Goal: Task Accomplishment & Management: Complete application form

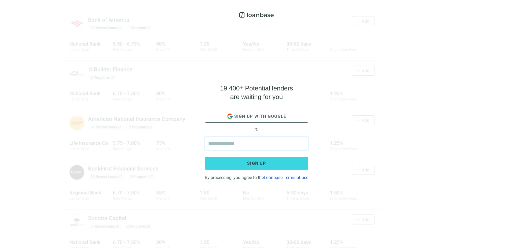
click at [244, 141] on input "email" at bounding box center [256, 143] width 97 height 13
type input "**********"
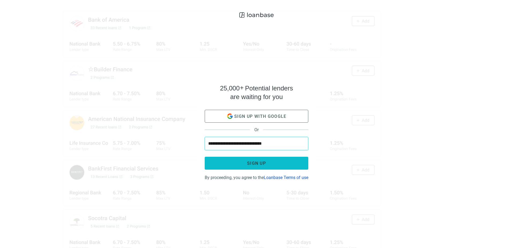
click at [268, 161] on button "Sign up" at bounding box center [257, 163] width 104 height 13
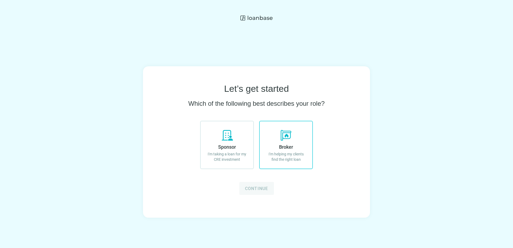
click at [284, 138] on use at bounding box center [286, 135] width 11 height 11
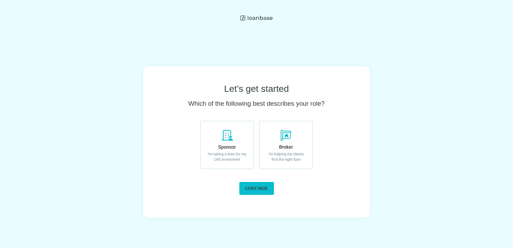
click at [266, 188] on span "Continue" at bounding box center [256, 188] width 23 height 5
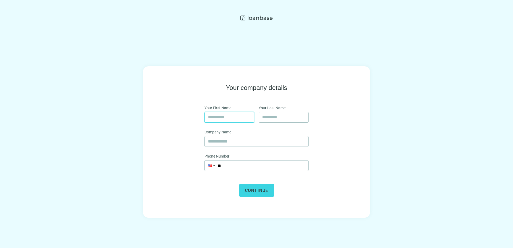
click at [228, 117] on input "text" at bounding box center [229, 117] width 43 height 10
type input "******"
type input "*********"
click at [340, 129] on div "**********" at bounding box center [256, 139] width 193 height 113
drag, startPoint x: 296, startPoint y: 143, endPoint x: 269, endPoint y: 145, distance: 27.5
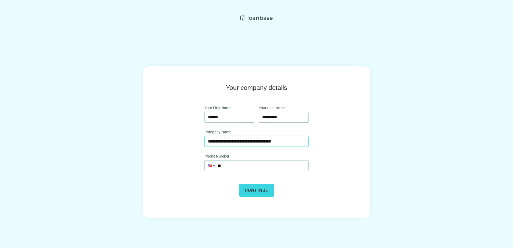
click at [269, 145] on input "**********" at bounding box center [256, 141] width 97 height 10
type input "**********"
click at [374, 131] on div "**********" at bounding box center [256, 142] width 513 height 212
drag, startPoint x: 253, startPoint y: 162, endPoint x: 255, endPoint y: 166, distance: 4.3
click at [254, 164] on input "**" at bounding box center [257, 165] width 104 height 10
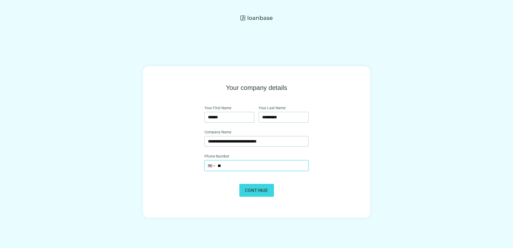
type input "**********"
click at [252, 190] on span "Continue" at bounding box center [256, 190] width 23 height 5
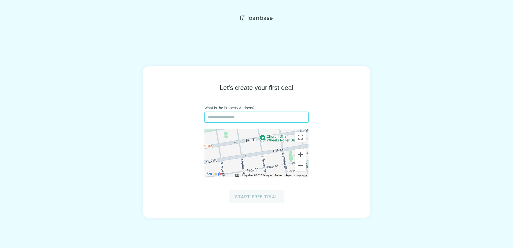
click at [240, 118] on input "text" at bounding box center [256, 117] width 97 height 10
click at [253, 204] on div "Let's create your first deal What is the Property Address? ← Move left → Move r…" at bounding box center [256, 141] width 227 height 151
drag, startPoint x: 365, startPoint y: 166, endPoint x: 357, endPoint y: 163, distance: 8.7
click at [360, 165] on div "Let's create your first deal What is the Property Address? ← Move left → Move r…" at bounding box center [256, 141] width 227 height 151
click at [237, 113] on input "text" at bounding box center [256, 117] width 97 height 10
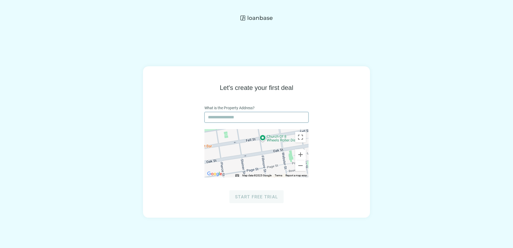
click at [225, 120] on input "text" at bounding box center [256, 117] width 97 height 10
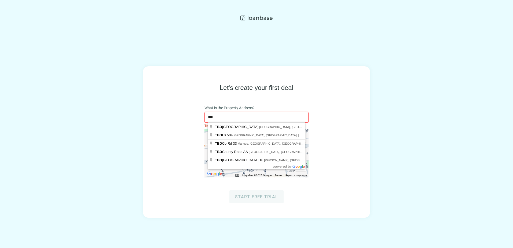
type input "***"
drag, startPoint x: 385, startPoint y: 117, endPoint x: 365, endPoint y: 113, distance: 20.0
click at [383, 117] on div "Let's create your first deal What is the Property Address? *** This field is re…" at bounding box center [256, 142] width 513 height 212
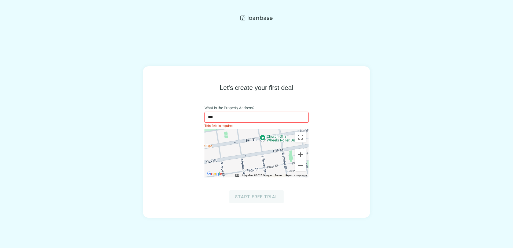
click at [224, 121] on input "***" at bounding box center [256, 117] width 97 height 10
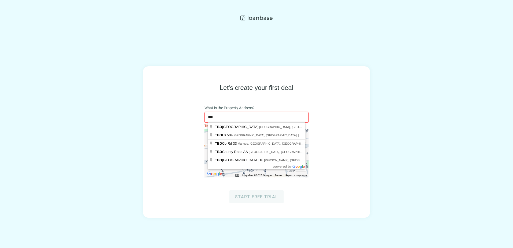
drag, startPoint x: 227, startPoint y: 119, endPoint x: 142, endPoint y: 114, distance: 85.1
click at [150, 114] on div "Let's create your first deal What is the Property Address? *** This field is re…" at bounding box center [256, 141] width 227 height 151
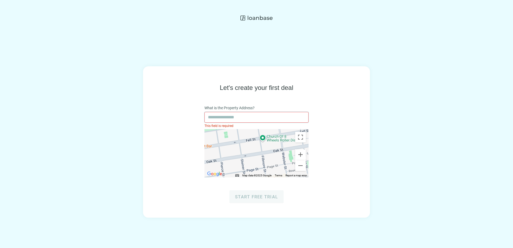
drag, startPoint x: 404, startPoint y: 113, endPoint x: 329, endPoint y: 91, distance: 77.8
click at [403, 113] on div "Let's create your first deal What is the Property Address? This field is requir…" at bounding box center [256, 142] width 513 height 212
click at [256, 16] on icon at bounding box center [256, 17] width 32 height 5
click at [245, 115] on input "text" at bounding box center [256, 117] width 97 height 10
click at [406, 121] on div "Let's create your first deal What is the Property Address? This field is requir…" at bounding box center [256, 142] width 513 height 212
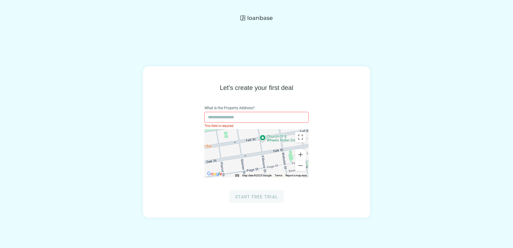
click at [235, 114] on input "text" at bounding box center [256, 117] width 97 height 10
click at [465, 98] on div "Let's create your first deal What is the Property Address? This field is requir…" at bounding box center [256, 142] width 513 height 212
click at [234, 120] on input "text" at bounding box center [256, 117] width 97 height 10
paste input "**********"
type input "**********"
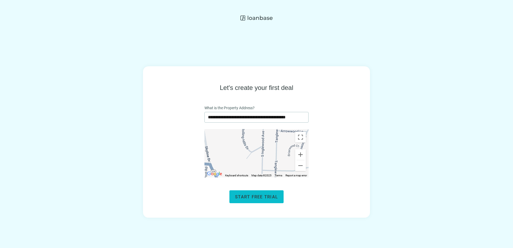
click at [253, 196] on span "Start free trial" at bounding box center [256, 196] width 43 height 5
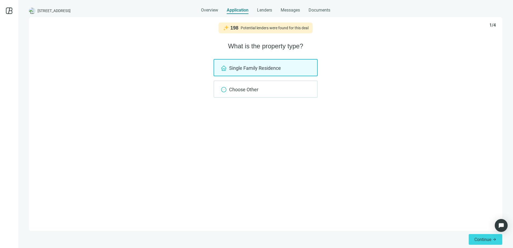
click at [367, 98] on div "198 Potential lenders were found for this deal 1/4 What is the property type? S…" at bounding box center [265, 123] width 473 height 213
click at [239, 89] on div "Choose Other" at bounding box center [265, 88] width 104 height 17
click at [270, 90] on div "Choose Other" at bounding box center [265, 88] width 104 height 17
click at [243, 90] on div "Choose Other" at bounding box center [265, 88] width 104 height 17
click at [244, 65] on div "Single Family Residence" at bounding box center [265, 67] width 104 height 17
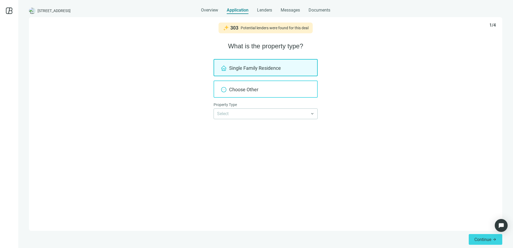
click at [253, 86] on div "Choose Other" at bounding box center [265, 88] width 104 height 17
click at [255, 91] on div "Choose Other" at bounding box center [265, 88] width 104 height 17
drag, startPoint x: 255, startPoint y: 91, endPoint x: 246, endPoint y: 87, distance: 10.3
click at [245, 87] on div "Choose Other" at bounding box center [265, 88] width 104 height 17
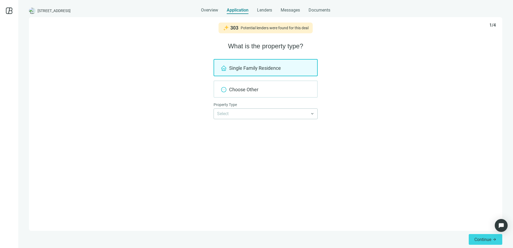
click at [384, 94] on div "Single Family Residence Choose Other Property Type Select keyboard_arrow_down" at bounding box center [265, 89] width 460 height 60
drag, startPoint x: 115, startPoint y: 12, endPoint x: 37, endPoint y: 10, distance: 78.6
click at [37, 10] on div "[STREET_ADDRESS] Overview Application Lenders Messages Documents" at bounding box center [265, 8] width 473 height 11
copy span "[STREET_ADDRESS]"
click at [225, 87] on icon at bounding box center [223, 89] width 6 height 6
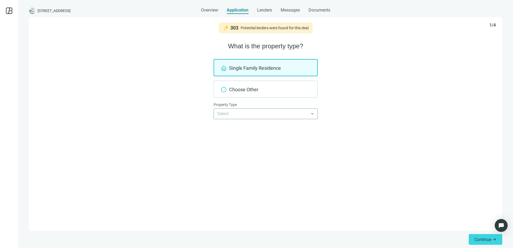
drag, startPoint x: 265, startPoint y: 122, endPoint x: 261, endPoint y: 117, distance: 6.5
click at [264, 121] on div "303 Potential lenders were found for this deal 1/4 What is the property type? S…" at bounding box center [265, 123] width 473 height 213
click at [261, 117] on input "search" at bounding box center [263, 114] width 92 height 10
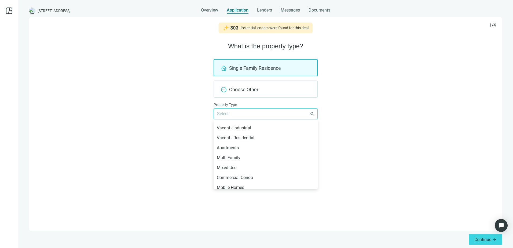
scroll to position [107, 0]
click at [237, 149] on div "Apartments" at bounding box center [266, 147] width 98 height 7
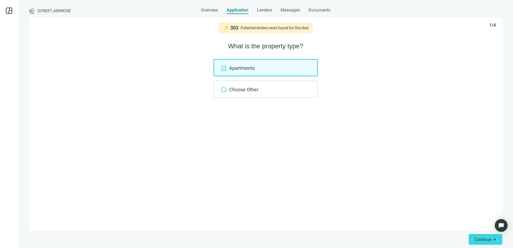
click at [343, 134] on div "303 Potential lenders were found for this deal 1/4 What is the property type? A…" at bounding box center [265, 123] width 473 height 213
click at [489, 242] on button "Continue arrow_forward" at bounding box center [486, 239] width 34 height 11
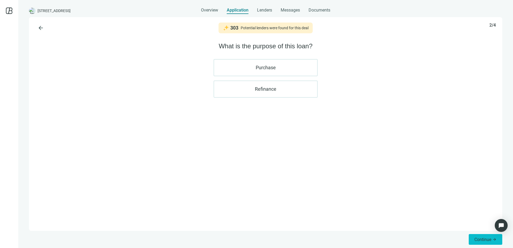
click at [491, 238] on span "Continue" at bounding box center [482, 239] width 17 height 5
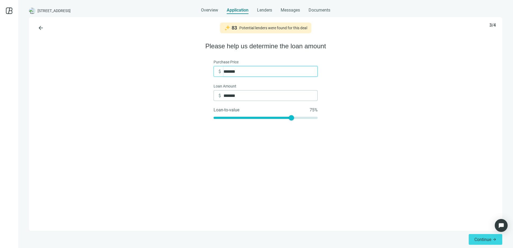
click at [116, 59] on div "arrow_back 83 Potential lenders were found for this deal 3/4 Please help us det…" at bounding box center [265, 123] width 473 height 213
type input "*"
type input "**"
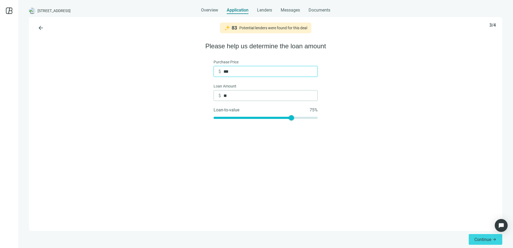
type input "*****"
drag, startPoint x: 236, startPoint y: 72, endPoint x: 232, endPoint y: 72, distance: 3.5
click at [232, 72] on input "*****" at bounding box center [270, 71] width 94 height 10
type input "*****"
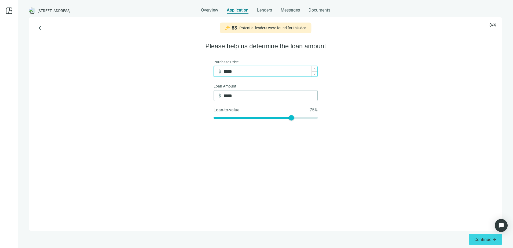
type input "*****"
type input "******"
type input "*******"
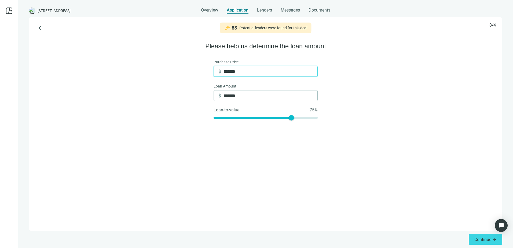
type input "*******"
click at [374, 76] on div "arrow_back 83 Potential lenders were found for this deal 3/4 Please help us det…" at bounding box center [265, 123] width 473 height 213
click at [377, 125] on div "arrow_back 83 Potential lenders were found for this deal 3/4 Please help us det…" at bounding box center [265, 123] width 473 height 213
drag, startPoint x: 257, startPoint y: 95, endPoint x: 197, endPoint y: 95, distance: 60.3
click at [197, 95] on div "arrow_back 83 Potential lenders were found for this deal 3/4 Please help us det…" at bounding box center [265, 123] width 473 height 213
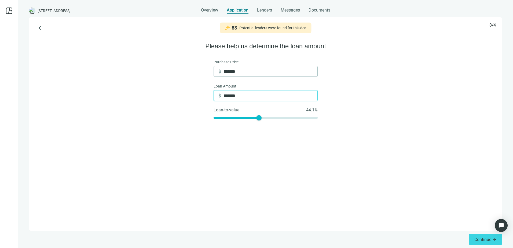
type input "*******"
click at [383, 107] on div "arrow_back 83 Potential lenders were found for this deal 3/4 Please help us det…" at bounding box center [265, 123] width 473 height 213
click at [478, 238] on span "Continue" at bounding box center [482, 239] width 17 height 5
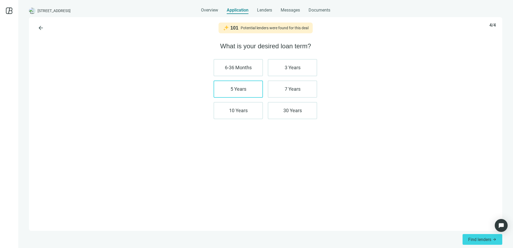
click at [238, 88] on label "5 Years" at bounding box center [237, 88] width 49 height 17
click at [286, 89] on label "7 Years" at bounding box center [292, 88] width 49 height 17
click at [300, 115] on label "30 Years" at bounding box center [292, 110] width 49 height 17
click at [285, 110] on label "30 Years" at bounding box center [292, 110] width 49 height 17
click at [479, 240] on span "Find lenders" at bounding box center [479, 239] width 23 height 5
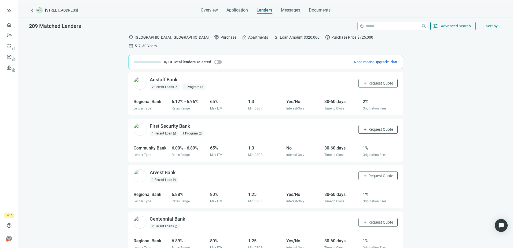
click at [448, 113] on div "Anstaff Bank open_in_new 2 Recent Loans open_in_new 1 Program open_in_new add R…" at bounding box center [265, 164] width 495 height 184
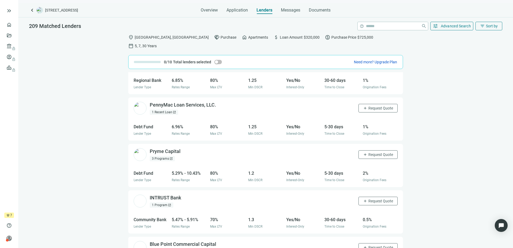
scroll to position [349, 0]
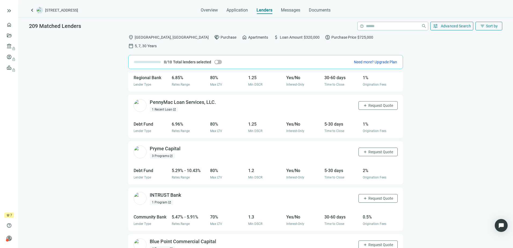
click at [439, 128] on div "Anstaff Bank open_in_new 2 Recent Loans open_in_new 1 Program open_in_new add R…" at bounding box center [265, 164] width 495 height 184
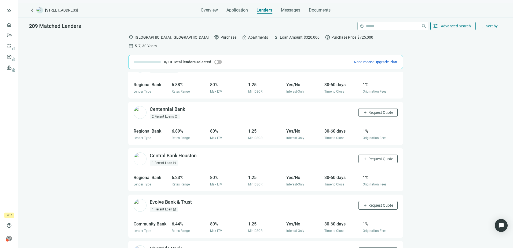
scroll to position [0, 0]
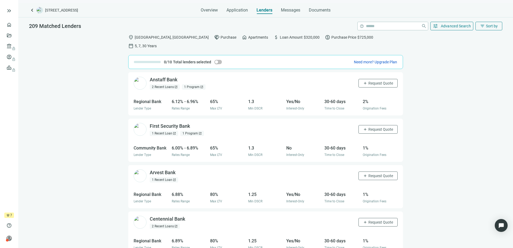
click at [434, 140] on div "Anstaff Bank open_in_new 2 Recent Loans open_in_new 1 Program open_in_new add R…" at bounding box center [265, 164] width 495 height 184
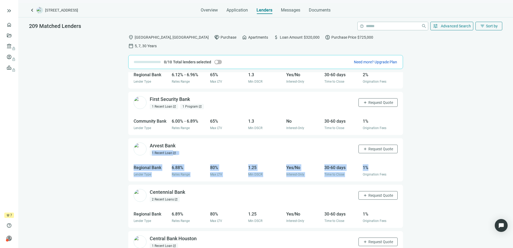
drag, startPoint x: 194, startPoint y: 136, endPoint x: 375, endPoint y: 161, distance: 182.4
click at [375, 161] on div "Arvest Bank open_in_new 1 Recent Loan open_in_new add Request Quote Regional Ba…" at bounding box center [265, 159] width 275 height 43
drag, startPoint x: 375, startPoint y: 161, endPoint x: 335, endPoint y: 164, distance: 39.6
click at [335, 172] on span "Time to Close" at bounding box center [334, 174] width 20 height 4
drag, startPoint x: 344, startPoint y: 166, endPoint x: 270, endPoint y: 136, distance: 79.7
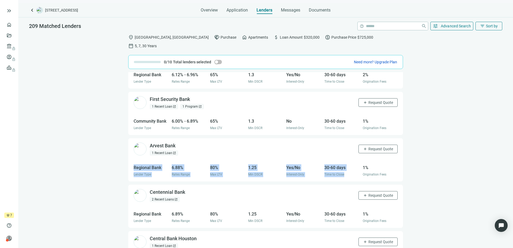
click at [270, 138] on div "Arvest Bank open_in_new 1 Recent Loan open_in_new add Request Quote Regional Ba…" at bounding box center [265, 159] width 275 height 43
drag, startPoint x: 270, startPoint y: 136, endPoint x: 268, endPoint y: 149, distance: 13.0
click at [276, 160] on div "Regional Bank Lender Type 6.88% Rates Range 80% Max LTV 1.25 Min DSCR Yes/No In…" at bounding box center [265, 170] width 275 height 21
drag, startPoint x: 261, startPoint y: 144, endPoint x: 387, endPoint y: 165, distance: 127.3
click at [387, 165] on div "Arvest Bank open_in_new 1 Recent Loan open_in_new add Request Quote Regional Ba…" at bounding box center [265, 159] width 275 height 43
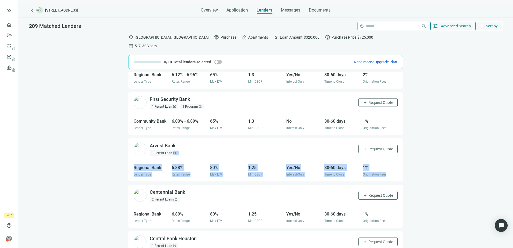
click at [387, 172] on div "Origination Fees" at bounding box center [380, 174] width 35 height 5
drag, startPoint x: 384, startPoint y: 166, endPoint x: 176, endPoint y: 133, distance: 210.3
click at [176, 138] on div "Arvest Bank open_in_new 1 Recent Loan open_in_new add Request Quote Regional Ba…" at bounding box center [265, 159] width 275 height 43
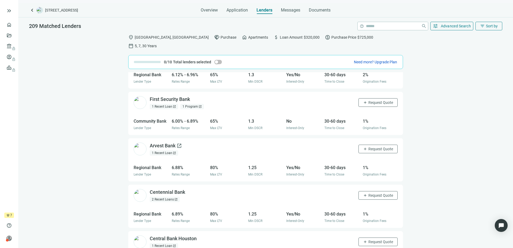
drag, startPoint x: 176, startPoint y: 133, endPoint x: 166, endPoint y: 137, distance: 11.4
click at [166, 142] on div "Arvest Bank open_in_new" at bounding box center [166, 145] width 32 height 7
click at [433, 175] on div "Anstaff Bank open_in_new 2 Recent Loans open_in_new 1 Program open_in_new add R…" at bounding box center [265, 164] width 495 height 184
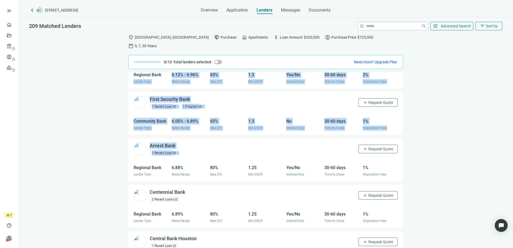
drag, startPoint x: 37, startPoint y: 71, endPoint x: 422, endPoint y: 160, distance: 394.9
click at [422, 160] on div "Anstaff Bank open_in_new 2 Recent Loans open_in_new 1 Program open_in_new add R…" at bounding box center [265, 164] width 495 height 184
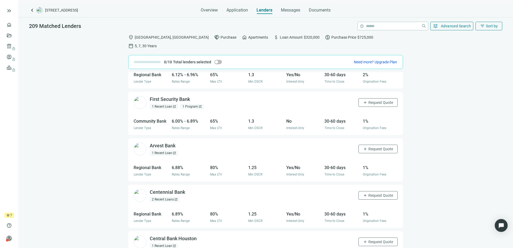
drag, startPoint x: 422, startPoint y: 160, endPoint x: 458, endPoint y: 171, distance: 37.2
click at [458, 171] on div "Anstaff Bank open_in_new 2 Recent Loans open_in_new 1 Program open_in_new add R…" at bounding box center [265, 164] width 495 height 184
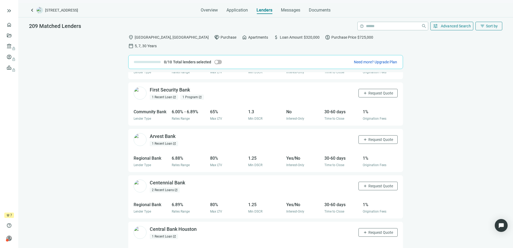
scroll to position [0, 0]
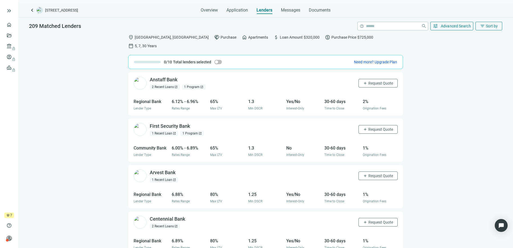
click at [477, 113] on div "Anstaff Bank open_in_new 2 Recent Loans open_in_new 1 Program open_in_new add R…" at bounding box center [265, 164] width 495 height 184
click at [372, 171] on button "add Request Quote" at bounding box center [377, 175] width 39 height 9
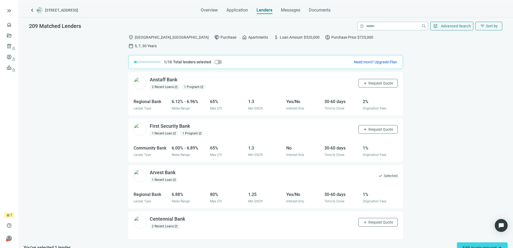
scroll to position [27, 0]
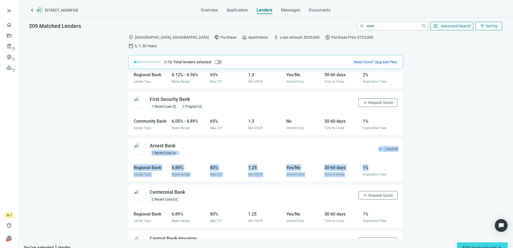
drag, startPoint x: 426, startPoint y: 154, endPoint x: 189, endPoint y: 133, distance: 237.2
click at [189, 133] on div "Anstaff Bank open_in_new 2 Recent Loans open_in_new 1 Program open_in_new add R…" at bounding box center [265, 155] width 495 height 167
drag, startPoint x: 189, startPoint y: 133, endPoint x: 196, endPoint y: 136, distance: 7.5
click at [196, 138] on div "Arvest Bank open_in_new 1 Recent Loan open_in_new check Selected" at bounding box center [265, 149] width 275 height 22
drag, startPoint x: 194, startPoint y: 136, endPoint x: 422, endPoint y: 166, distance: 230.5
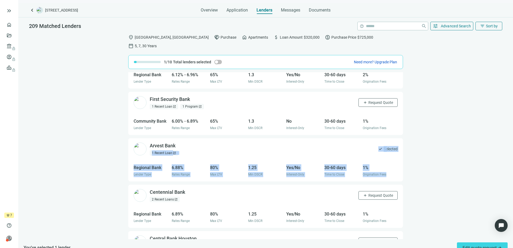
click at [422, 166] on div "Anstaff Bank open_in_new 2 Recent Loans open_in_new 1 Program open_in_new add R…" at bounding box center [265, 155] width 495 height 167
drag, startPoint x: 422, startPoint y: 166, endPoint x: 413, endPoint y: 164, distance: 9.9
click at [413, 164] on div "Anstaff Bank open_in_new 2 Recent Loans open_in_new 1 Program open_in_new add R…" at bounding box center [265, 155] width 495 height 167
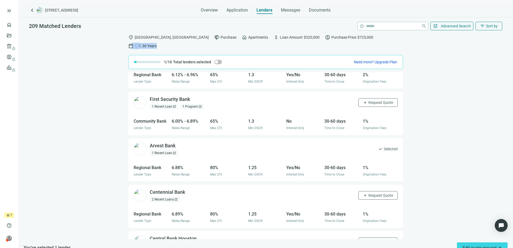
drag, startPoint x: 332, startPoint y: 37, endPoint x: 401, endPoint y: 47, distance: 69.9
click at [401, 47] on div "location_on [GEOGRAPHIC_DATA], [GEOGRAPHIC_DATA] handshake Purchase home Apartm…" at bounding box center [265, 143] width 495 height 225
drag, startPoint x: 401, startPoint y: 47, endPoint x: 439, endPoint y: 89, distance: 56.2
click at [439, 89] on div "Anstaff Bank open_in_new 2 Recent Loans open_in_new 1 Program open_in_new add R…" at bounding box center [265, 155] width 495 height 167
click at [447, 72] on div "Anstaff Bank open_in_new 2 Recent Loans open_in_new 1 Program open_in_new add R…" at bounding box center [265, 155] width 495 height 167
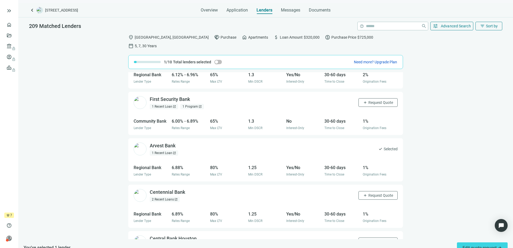
click at [327, 39] on div "location_on [GEOGRAPHIC_DATA], [GEOGRAPHIC_DATA] handshake Purchase home Apartm…" at bounding box center [265, 41] width 275 height 20
click at [134, 43] on span "calendar_today" at bounding box center [130, 45] width 5 height 5
drag, startPoint x: 330, startPoint y: 38, endPoint x: 431, endPoint y: 89, distance: 114.1
click at [431, 89] on div "Anstaff Bank open_in_new 2 Recent Loans open_in_new 1 Program open_in_new add R…" at bounding box center [265, 155] width 495 height 167
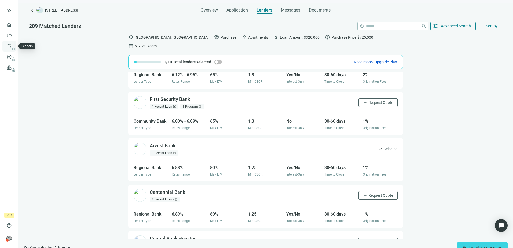
click at [9, 48] on span "lock" at bounding box center [10, 46] width 4 height 4
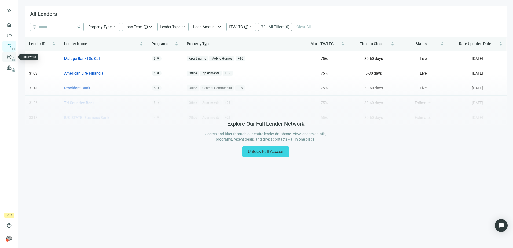
click at [9, 56] on span "lock" at bounding box center [10, 57] width 4 height 4
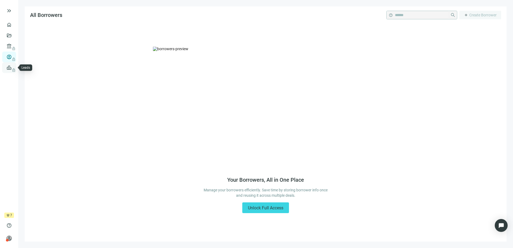
click at [9, 69] on span "lock" at bounding box center [10, 67] width 4 height 4
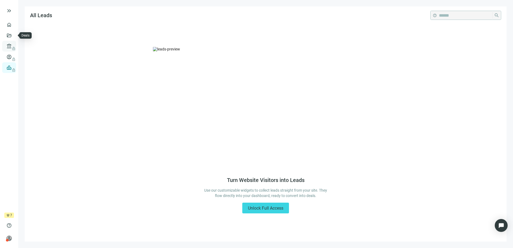
click at [10, 46] on span "lock" at bounding box center [10, 46] width 4 height 4
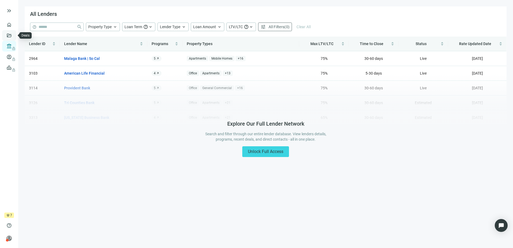
click at [13, 33] on link "Deals" at bounding box center [18, 35] width 10 height 4
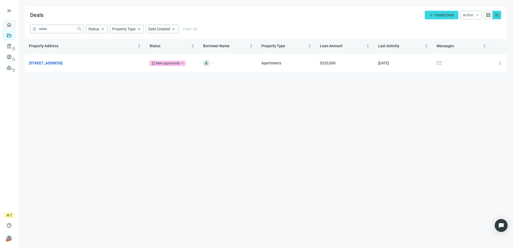
click at [13, 23] on link "Overview" at bounding box center [21, 25] width 16 height 4
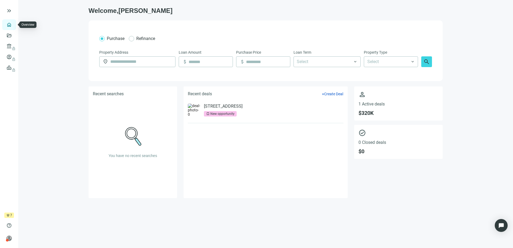
click at [13, 23] on link "Overview" at bounding box center [21, 25] width 16 height 4
click at [463, 91] on main "Welcome, [PERSON_NAME] Refinance Property Address location_on Loan Amount attac…" at bounding box center [265, 124] width 495 height 248
click at [221, 109] on link "[STREET_ADDRESS]" at bounding box center [223, 106] width 39 height 5
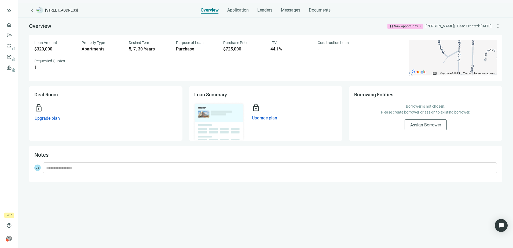
click at [345, 62] on div "Loan Amount $320,000 Property Type Apartments Desired Term 5, 7, 30 Years Purpo…" at bounding box center [218, 55] width 368 height 30
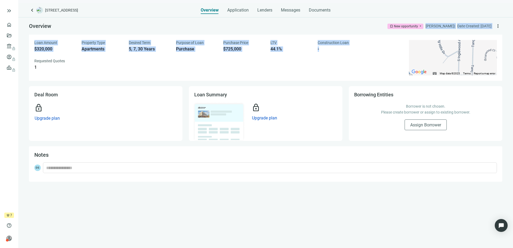
drag, startPoint x: 261, startPoint y: 38, endPoint x: 364, endPoint y: 51, distance: 104.2
click at [364, 51] on div "Overview bookmark New opportunity arrow_drop_down [PERSON_NAME] | Date Created:…" at bounding box center [265, 48] width 473 height 63
click at [364, 51] on div "Loan Amount $320,000 Property Type Apartments Desired Term 5, 7, 30 Years Purpo…" at bounding box center [218, 55] width 368 height 30
drag, startPoint x: 363, startPoint y: 52, endPoint x: 170, endPoint y: 27, distance: 194.1
click at [170, 27] on div "Overview bookmark New opportunity arrow_drop_down [PERSON_NAME] | Date Created:…" at bounding box center [265, 48] width 473 height 63
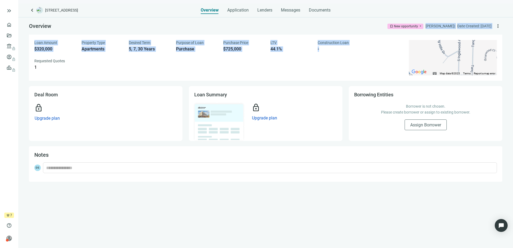
drag, startPoint x: 170, startPoint y: 27, endPoint x: 152, endPoint y: 23, distance: 18.4
click at [152, 23] on div "Overview bookmark New opportunity arrow_drop_down [PERSON_NAME] | Date Created:…" at bounding box center [265, 25] width 473 height 17
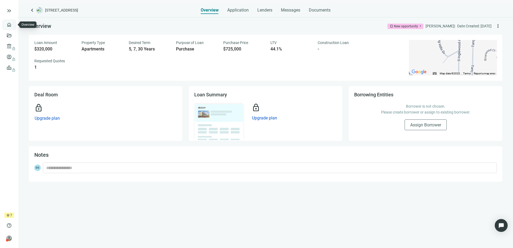
click at [13, 25] on link "Overview" at bounding box center [21, 25] width 16 height 4
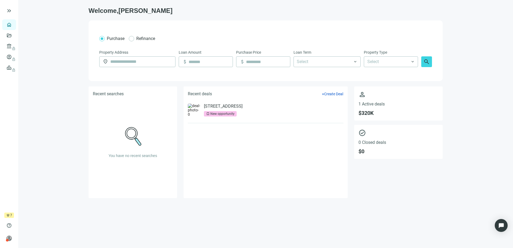
click at [500, 115] on main "Welcome, [PERSON_NAME] Refinance Property Address location_on Loan Amount attac…" at bounding box center [265, 124] width 495 height 248
click at [481, 52] on main "Welcome, [PERSON_NAME] Refinance Property Address location_on Loan Amount attac…" at bounding box center [265, 124] width 495 height 248
click at [13, 23] on link "Overview" at bounding box center [21, 25] width 16 height 4
click at [13, 27] on link "Overview" at bounding box center [21, 25] width 16 height 4
click at [10, 12] on span "keyboard_double_arrow_right" at bounding box center [9, 11] width 6 height 6
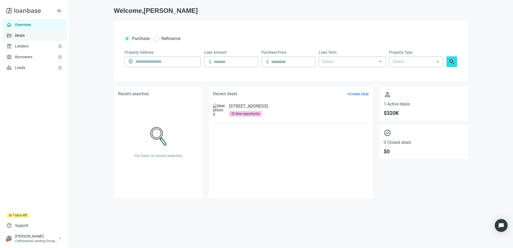
click at [25, 36] on link "Deals" at bounding box center [20, 35] width 10 height 4
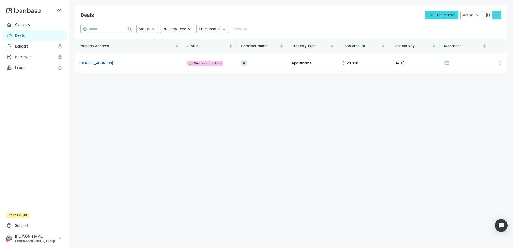
click at [167, 171] on main "Deals add Create Deal Active keyboard_arrow_down grid_view menu help close Stat…" at bounding box center [291, 124] width 444 height 248
click at [317, 108] on main "Deals add Create Deal Active keyboard_arrow_down grid_view menu help close Stat…" at bounding box center [291, 124] width 444 height 248
click at [320, 16] on div "Deals add Create Deal Active keyboard_arrow_down grid_view menu" at bounding box center [290, 15] width 431 height 18
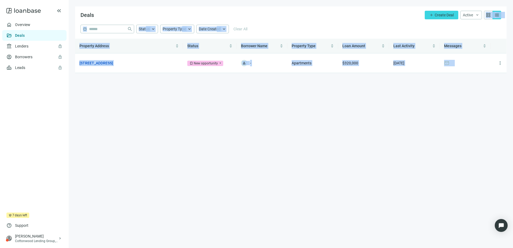
drag, startPoint x: 320, startPoint y: 16, endPoint x: 419, endPoint y: 132, distance: 152.4
click at [419, 132] on main "Deals add Create Deal Active keyboard_arrow_down grid_view menu help close Stat…" at bounding box center [291, 124] width 444 height 248
click at [420, 133] on main "Deals add Create Deal Active keyboard_arrow_down grid_view menu help close Stat…" at bounding box center [291, 124] width 444 height 248
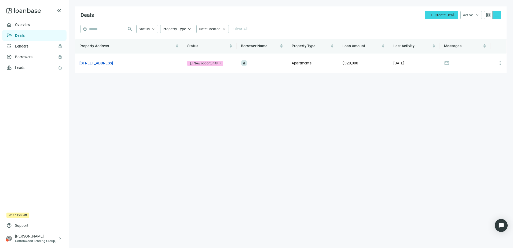
click at [292, 13] on div "Deals add Create Deal Active keyboard_arrow_down grid_view menu" at bounding box center [290, 15] width 431 height 18
drag, startPoint x: 152, startPoint y: 0, endPoint x: 305, endPoint y: 12, distance: 154.4
click at [305, 12] on div "Deals add Create Deal Active keyboard_arrow_down grid_view menu" at bounding box center [290, 15] width 431 height 18
click at [305, 152] on main "Deals add Create Deal Active keyboard_arrow_down grid_view menu help close Stat…" at bounding box center [291, 124] width 444 height 248
